Goal: Navigation & Orientation: Find specific page/section

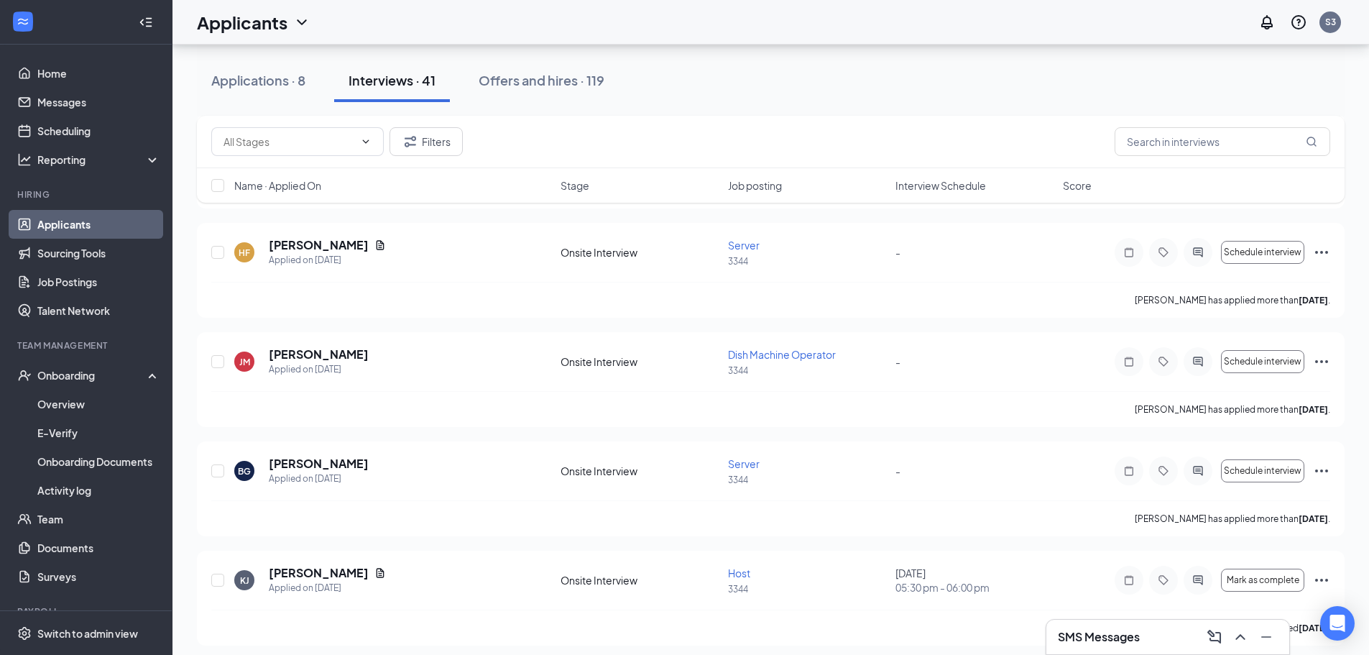
scroll to position [1796, 0]
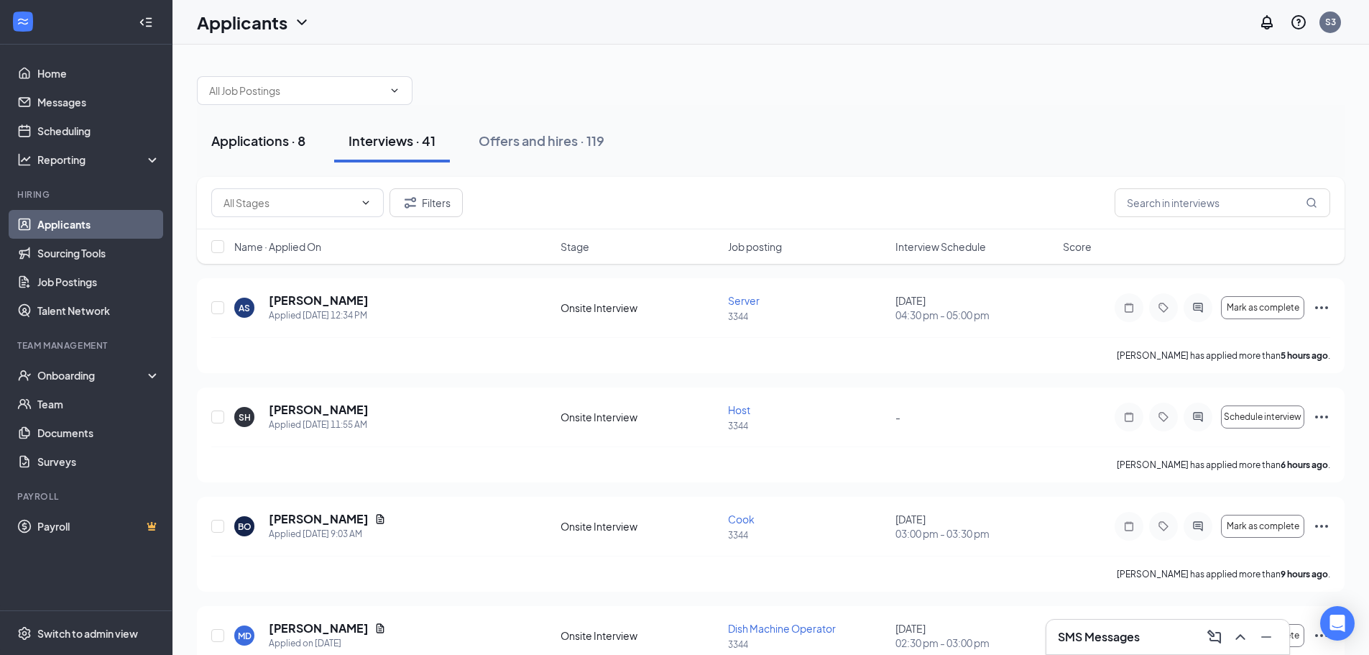
click at [260, 150] on button "Applications · 8" at bounding box center [258, 140] width 123 height 43
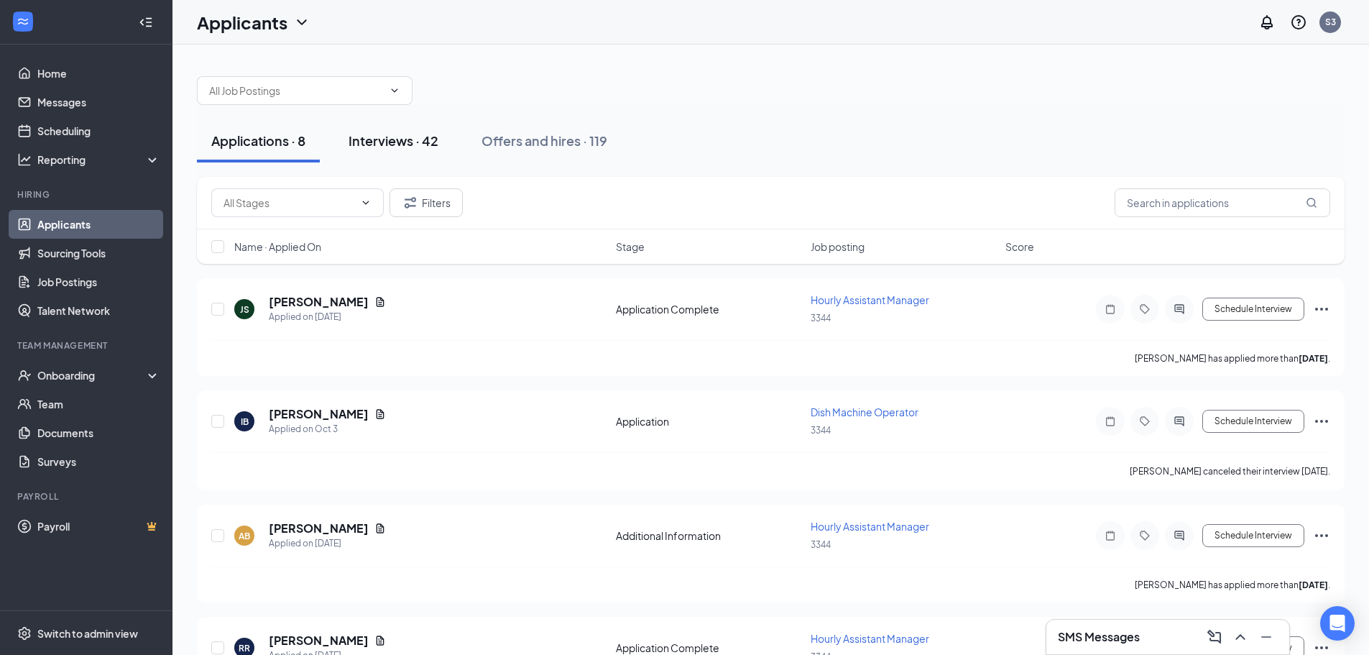
click at [408, 152] on button "Interviews · 42" at bounding box center [393, 140] width 119 height 43
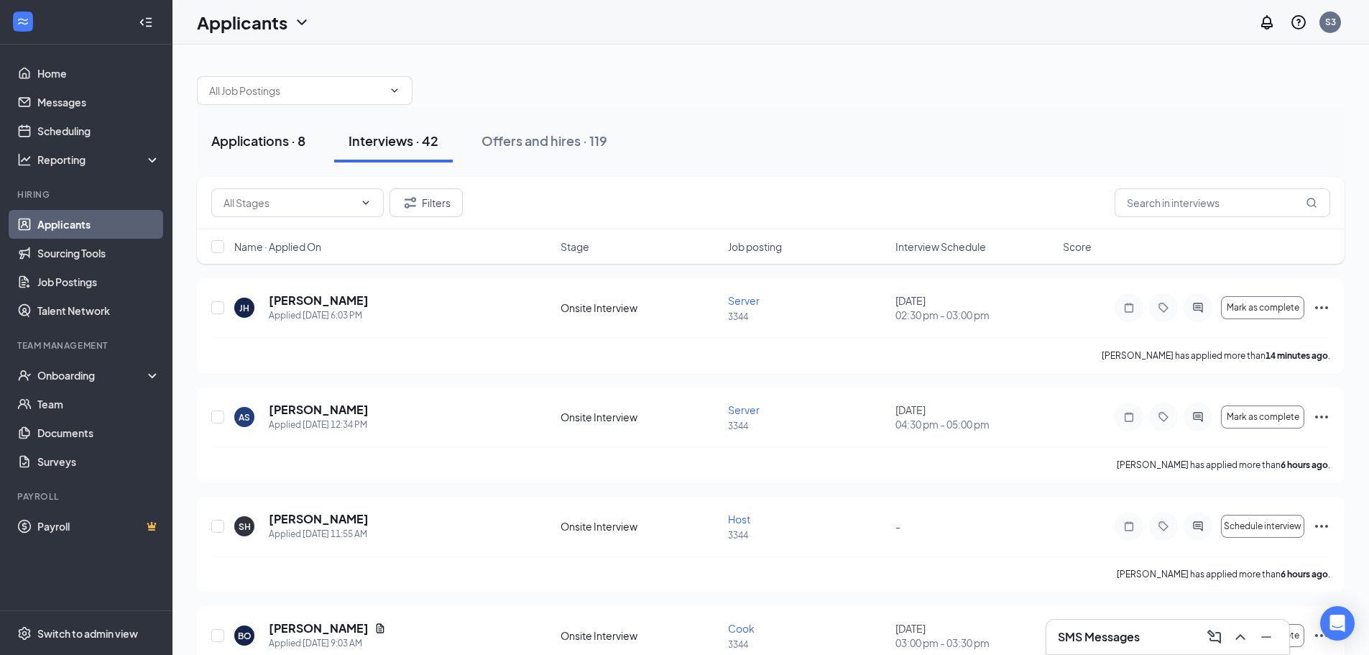
click at [283, 153] on button "Applications · 8" at bounding box center [258, 140] width 123 height 43
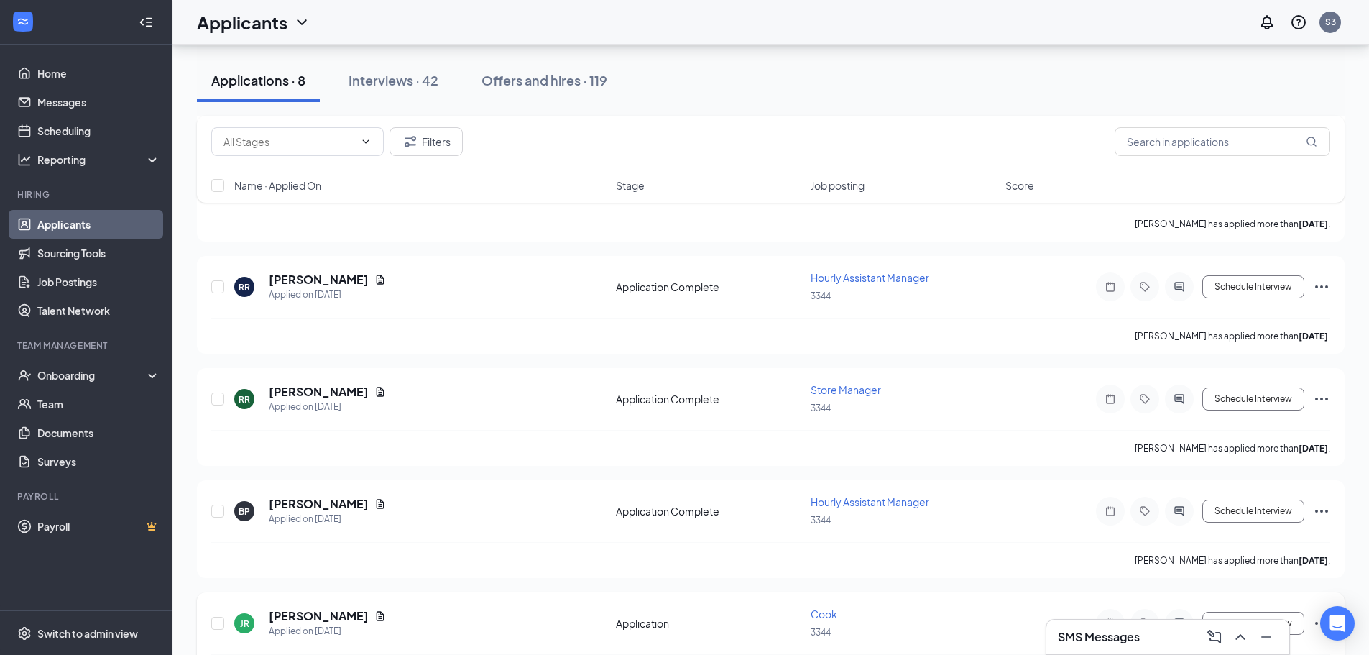
scroll to position [530, 0]
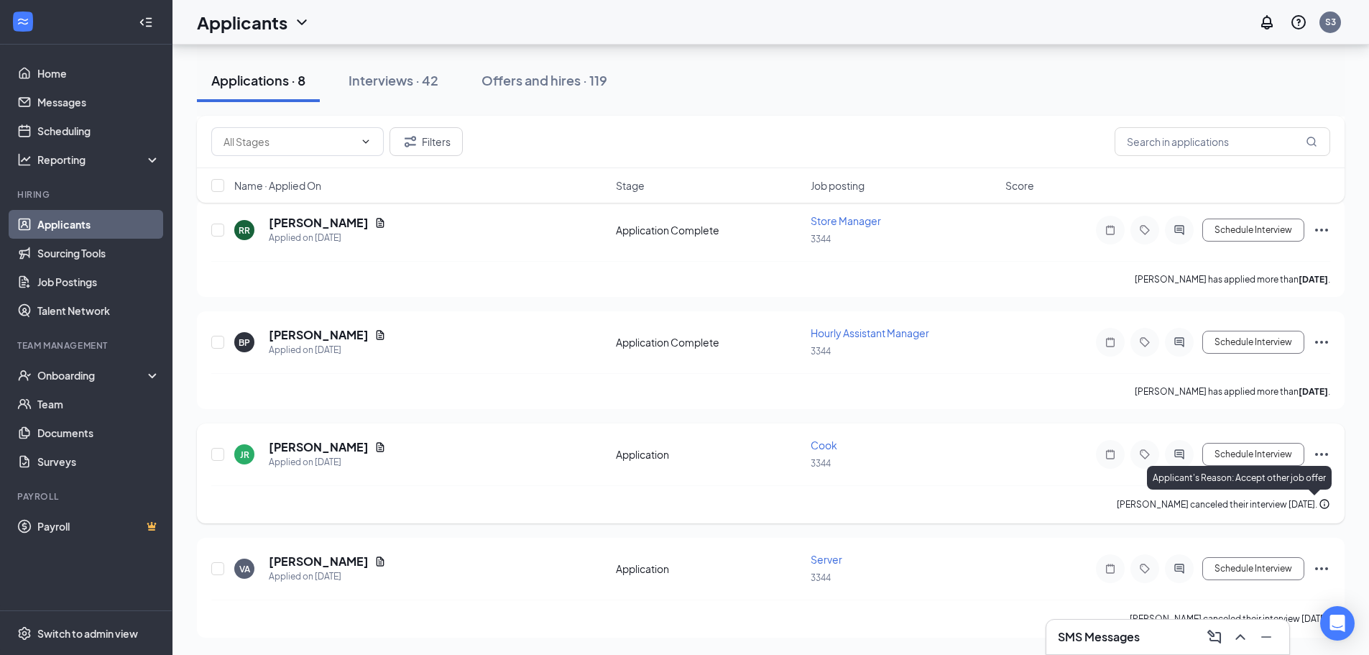
click at [1322, 507] on icon "Info" at bounding box center [1323, 503] width 9 height 9
click at [1323, 460] on icon "Ellipses" at bounding box center [1321, 453] width 17 height 17
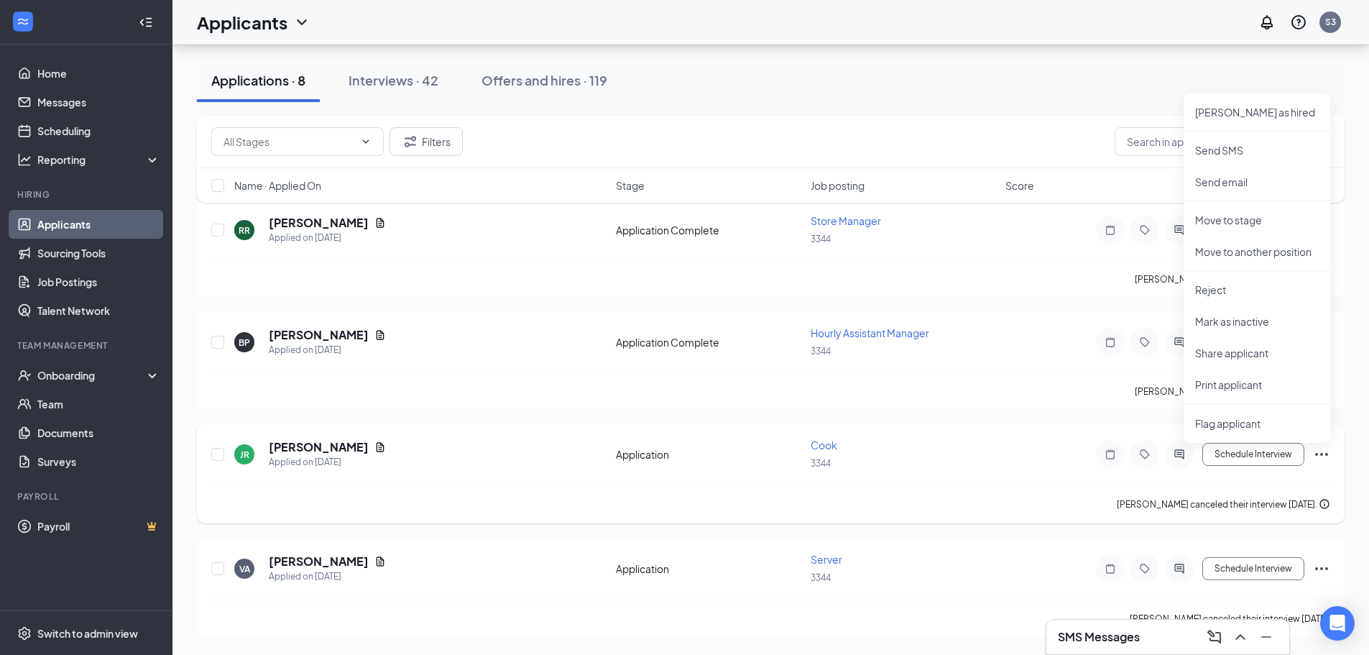
click at [1323, 460] on icon "Ellipses" at bounding box center [1321, 453] width 17 height 17
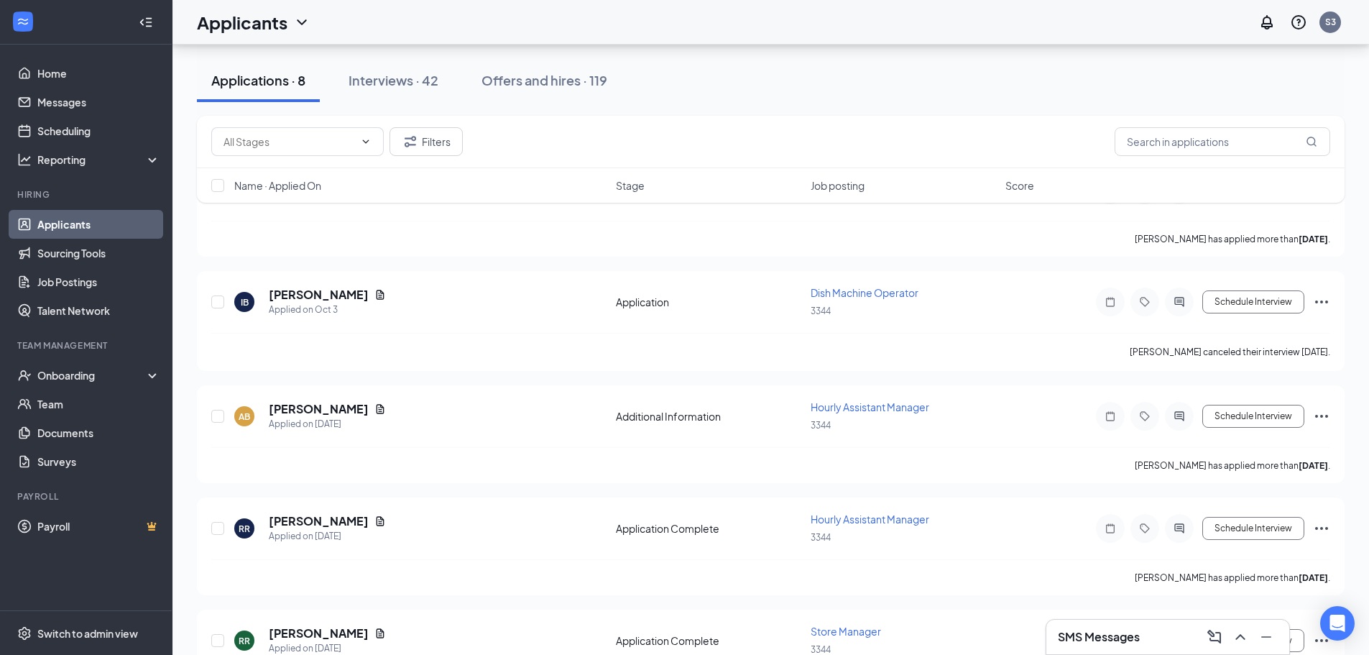
scroll to position [27, 0]
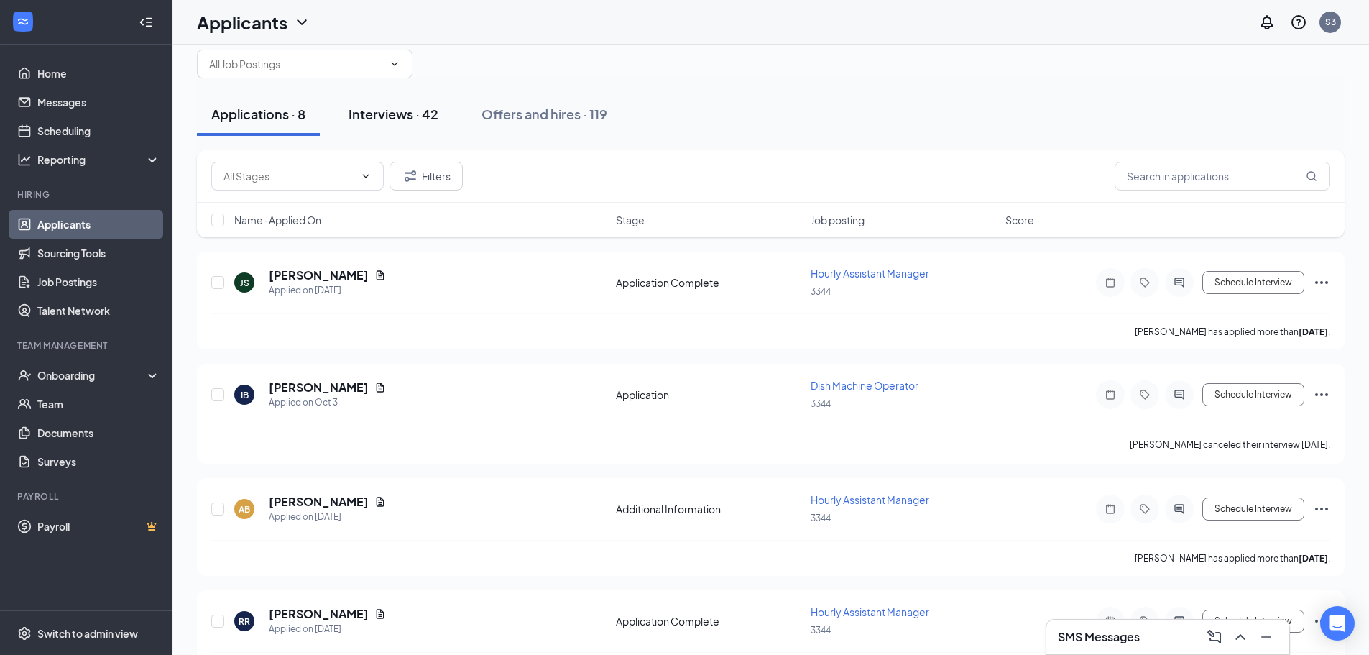
click at [420, 111] on div "Interviews · 42" at bounding box center [393, 114] width 90 height 18
